Goal: Transaction & Acquisition: Purchase product/service

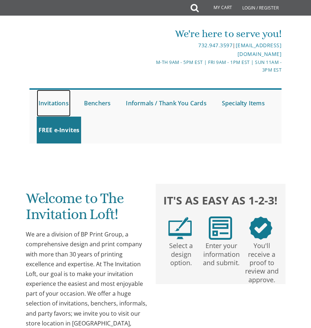
click at [51, 102] on link "Invitations" at bounding box center [54, 103] width 34 height 27
click at [59, 104] on link "Invitations" at bounding box center [54, 103] width 34 height 27
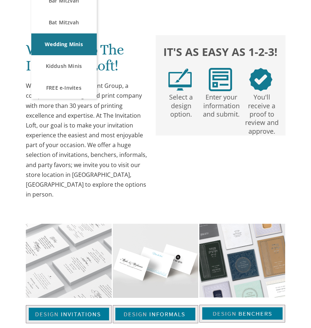
scroll to position [150, 0]
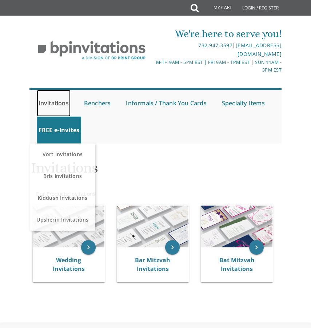
click at [59, 103] on link "Invitations" at bounding box center [54, 103] width 34 height 27
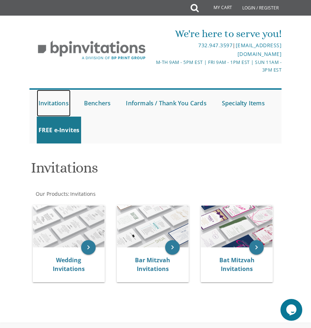
click at [59, 103] on link "Invitations" at bounding box center [54, 103] width 34 height 27
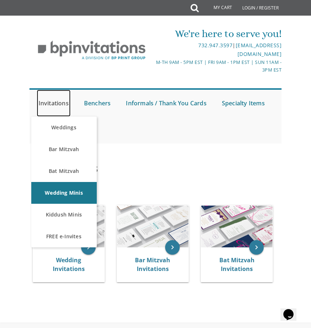
click at [51, 100] on link "Invitations" at bounding box center [54, 103] width 34 height 27
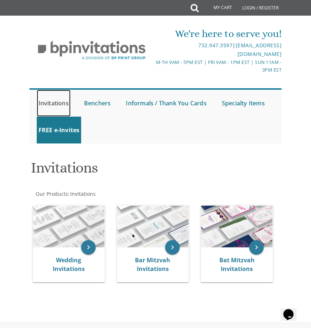
click at [56, 104] on link "Invitations" at bounding box center [54, 103] width 34 height 27
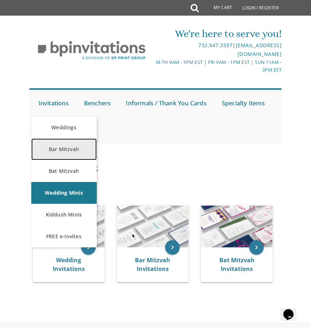
click at [70, 152] on link "Bar Mitzvah" at bounding box center [63, 149] width 65 height 22
click at [70, 149] on link "Bar Mitzvah" at bounding box center [63, 149] width 65 height 22
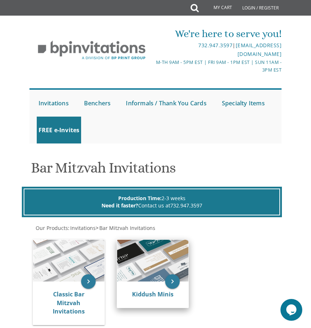
click at [144, 269] on img at bounding box center [152, 261] width 71 height 42
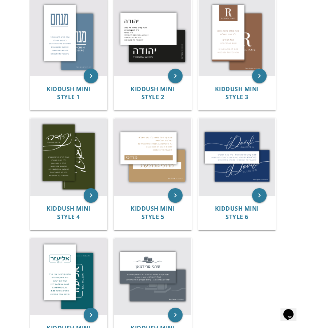
scroll to position [168, 0]
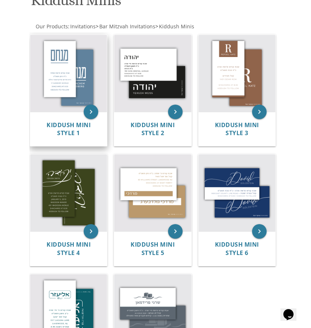
click at [61, 73] on img at bounding box center [68, 73] width 77 height 77
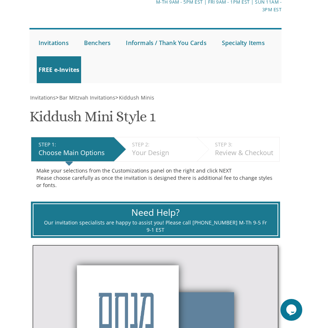
scroll to position [40, 0]
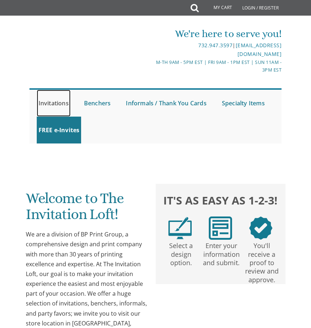
click at [50, 104] on link "Invitations" at bounding box center [54, 103] width 34 height 27
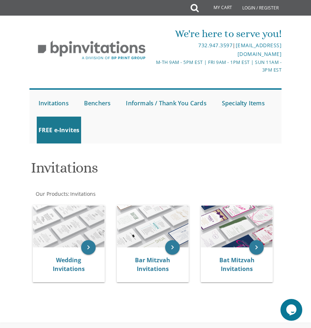
click at [59, 148] on div at bounding box center [155, 150] width 264 height 7
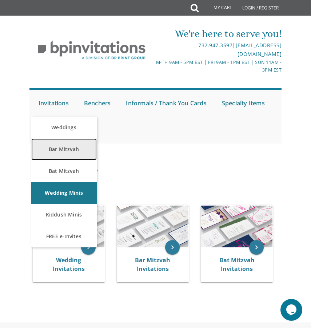
click at [69, 149] on link "Bar Mitzvah" at bounding box center [63, 149] width 65 height 22
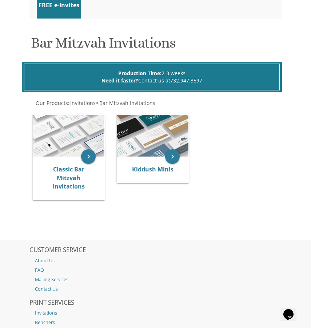
scroll to position [121, 0]
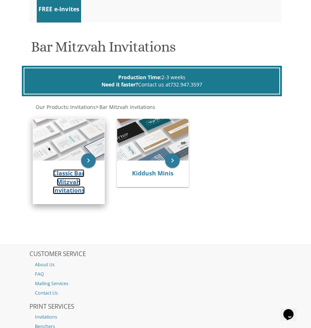
click at [71, 172] on link "Classic Bar Mitzvah Invitations" at bounding box center [69, 181] width 32 height 25
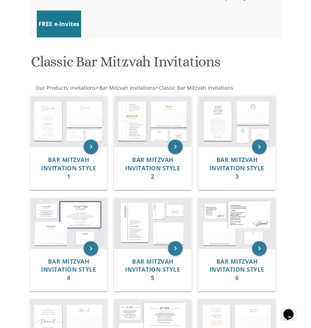
scroll to position [84, 0]
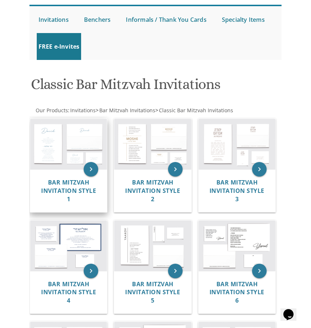
click at [54, 153] on img at bounding box center [68, 144] width 77 height 51
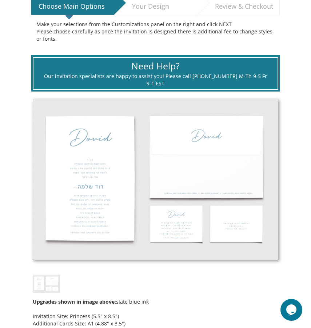
scroll to position [223, 0]
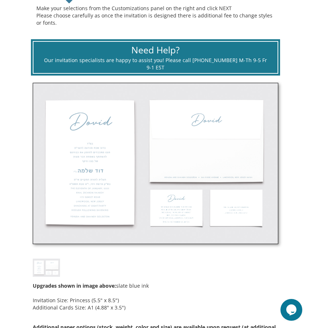
click at [84, 164] on img at bounding box center [156, 164] width 246 height 162
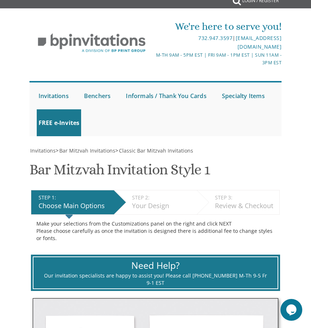
scroll to position [0, 0]
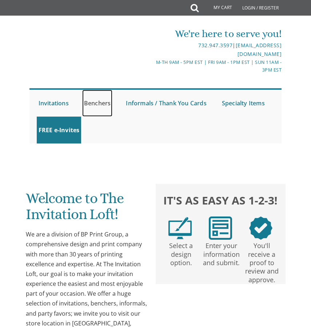
click at [94, 100] on link "Benchers" at bounding box center [97, 103] width 31 height 27
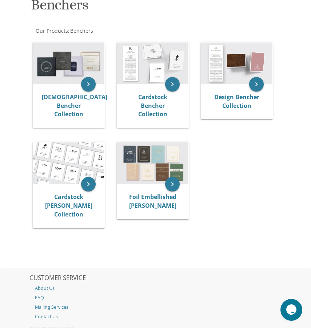
scroll to position [169, 0]
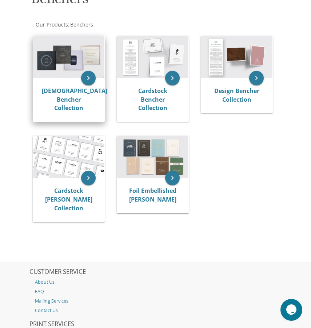
click at [67, 56] on img at bounding box center [68, 57] width 71 height 42
click at [91, 78] on icon "keyboard_arrow_right" at bounding box center [88, 78] width 15 height 15
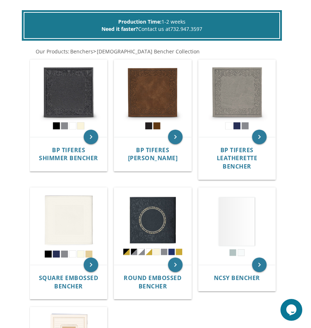
scroll to position [178, 0]
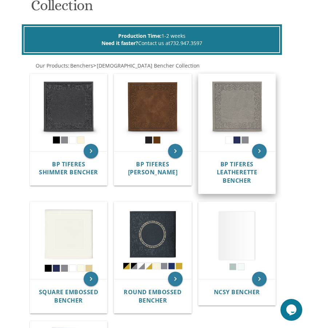
click at [237, 122] on img at bounding box center [236, 112] width 77 height 77
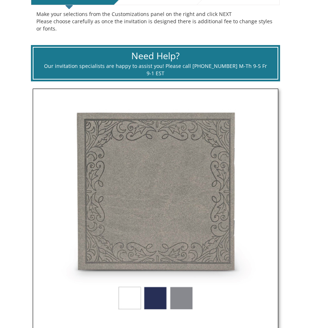
scroll to position [253, 0]
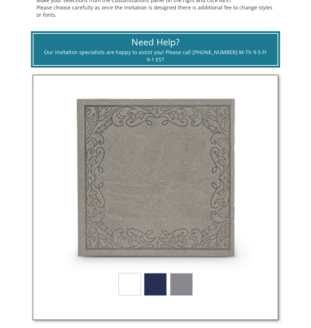
click at [153, 279] on img at bounding box center [156, 198] width 246 height 246
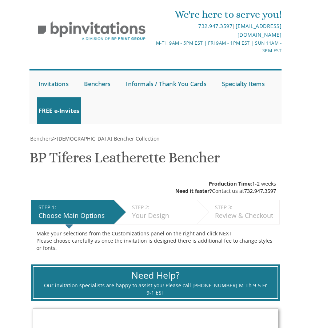
scroll to position [0, 0]
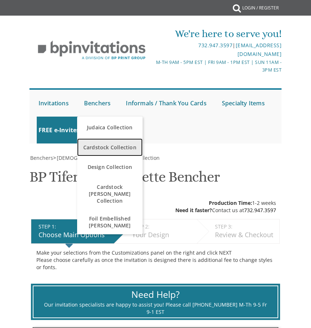
click at [99, 146] on span "Cardstock Collection" at bounding box center [110, 147] width 62 height 14
click at [105, 145] on span "Cardstock Collection" at bounding box center [110, 147] width 62 height 14
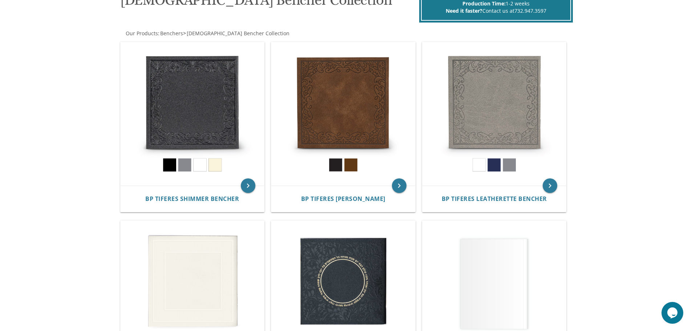
scroll to position [113, 0]
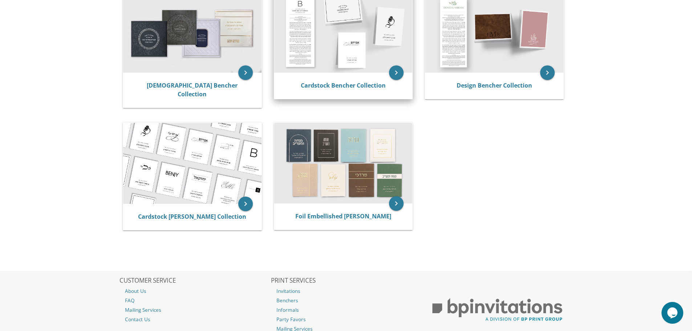
click at [316, 25] on img at bounding box center [343, 32] width 138 height 81
click at [393, 72] on icon "keyboard_arrow_right" at bounding box center [396, 72] width 15 height 15
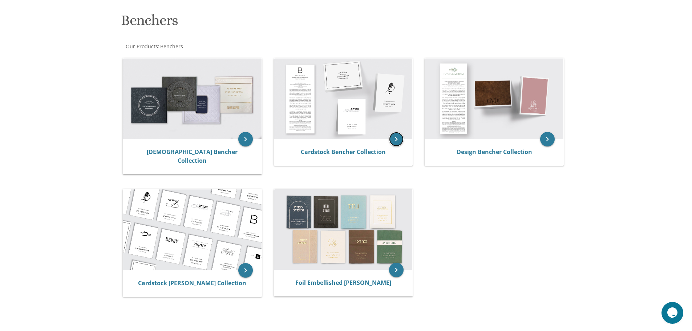
scroll to position [90, 0]
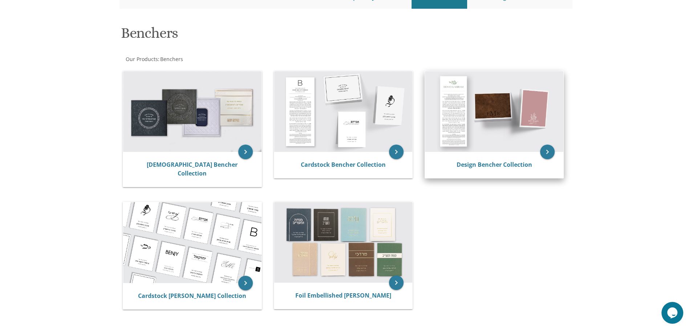
click at [510, 116] on img at bounding box center [494, 111] width 138 height 81
click at [517, 165] on link "Design Bencher Collection" at bounding box center [495, 165] width 76 height 8
click at [549, 151] on icon "keyboard_arrow_right" at bounding box center [547, 152] width 15 height 15
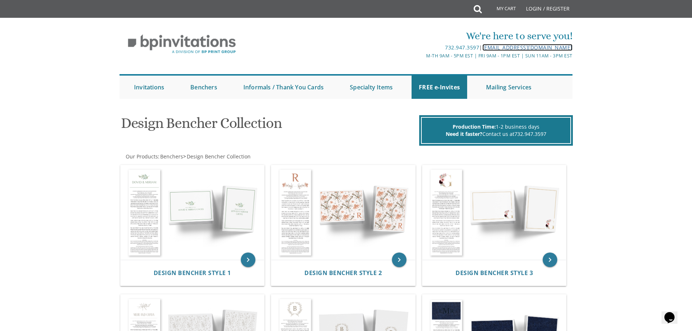
click at [532, 47] on link "[EMAIL_ADDRESS][DOMAIN_NAME]" at bounding box center [528, 47] width 90 height 7
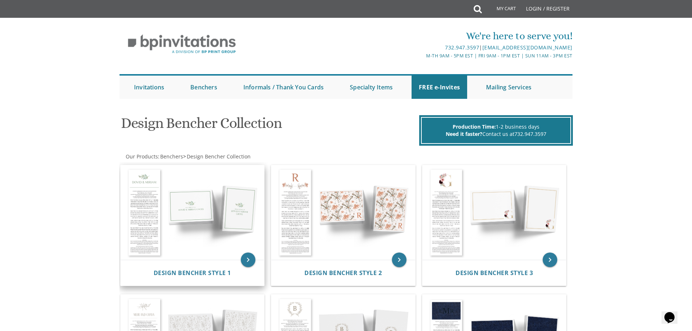
click at [226, 219] on img at bounding box center [193, 212] width 144 height 94
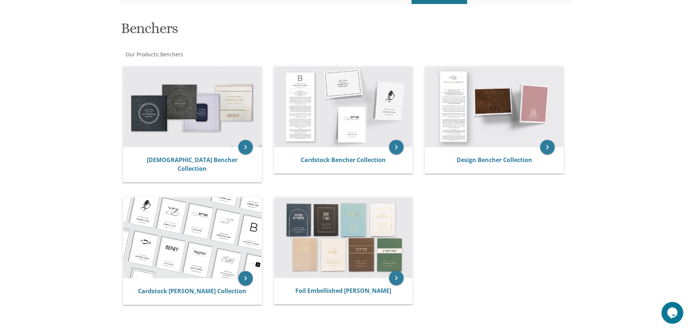
scroll to position [92, 0]
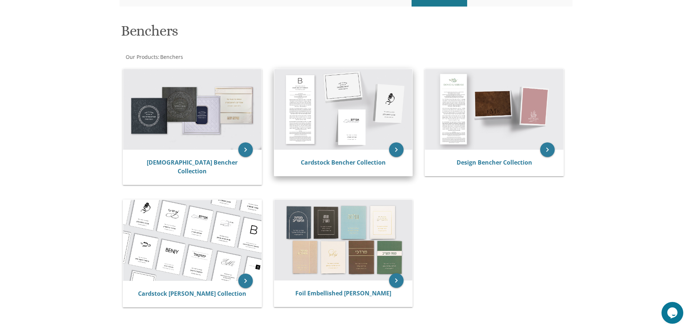
click at [340, 130] on img at bounding box center [343, 109] width 138 height 81
click at [348, 166] on link "Cardstock Bencher Collection" at bounding box center [343, 162] width 85 height 8
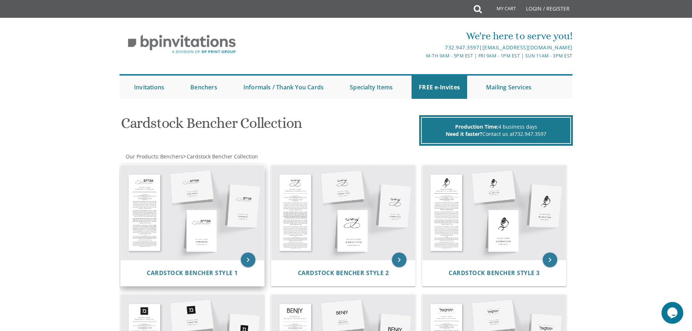
click at [231, 201] on img at bounding box center [193, 212] width 144 height 94
click at [247, 259] on icon "keyboard_arrow_right" at bounding box center [248, 260] width 15 height 15
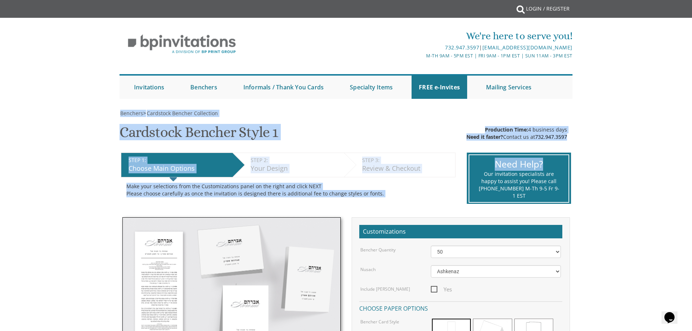
click at [692, 123] on html "My Cart {{shoppingcart.totalQuantityDisplay}} Total: {{shoppingcart.subtotal}} …" at bounding box center [346, 165] width 692 height 331
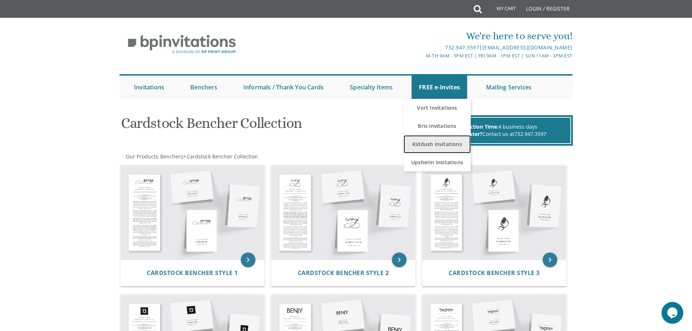
click at [452, 142] on link "Kiddush Invitations" at bounding box center [437, 144] width 67 height 18
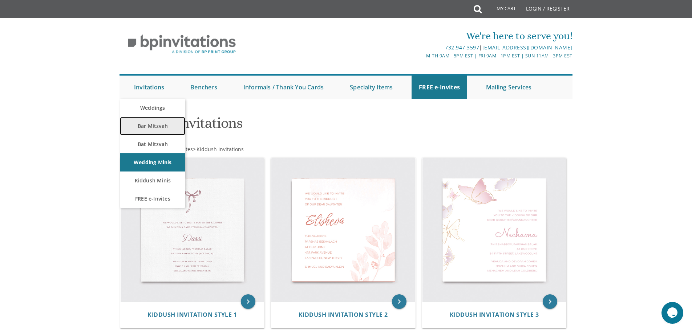
click at [151, 127] on link "Bar Mitzvah" at bounding box center [152, 126] width 65 height 18
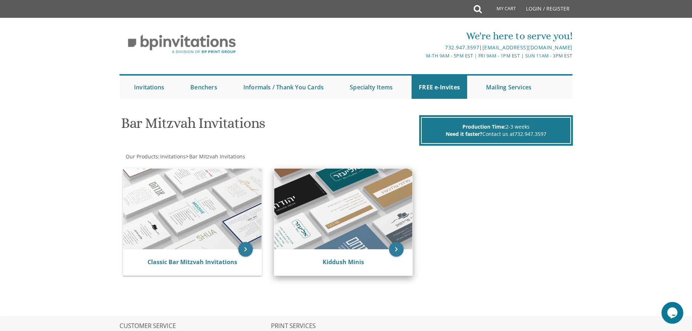
click at [342, 227] on img at bounding box center [343, 209] width 138 height 81
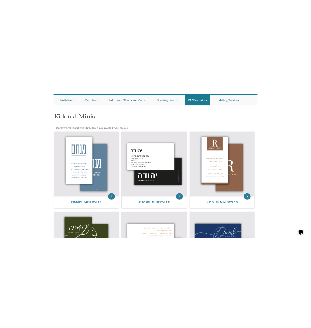
scroll to position [63, 0]
